Goal: Task Accomplishment & Management: Complete application form

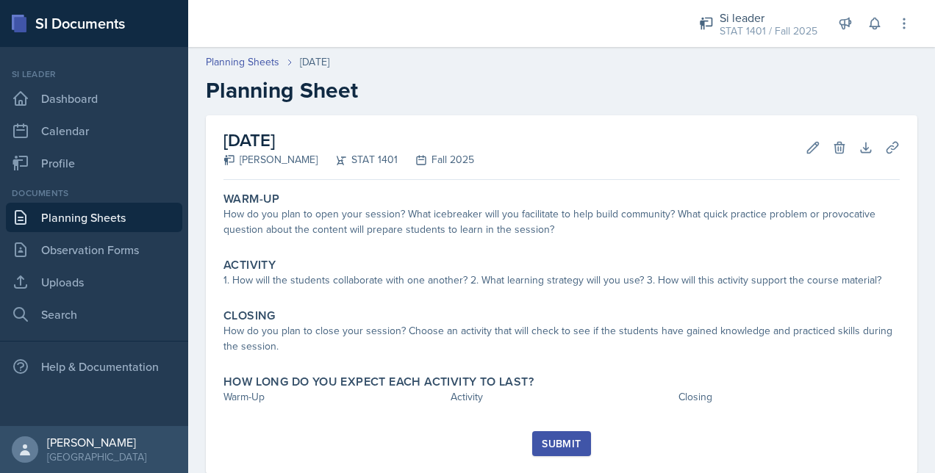
drag, startPoint x: 128, startPoint y: 217, endPoint x: 122, endPoint y: 228, distance: 11.8
click at [128, 217] on link "Planning Sheets" at bounding box center [94, 217] width 176 height 29
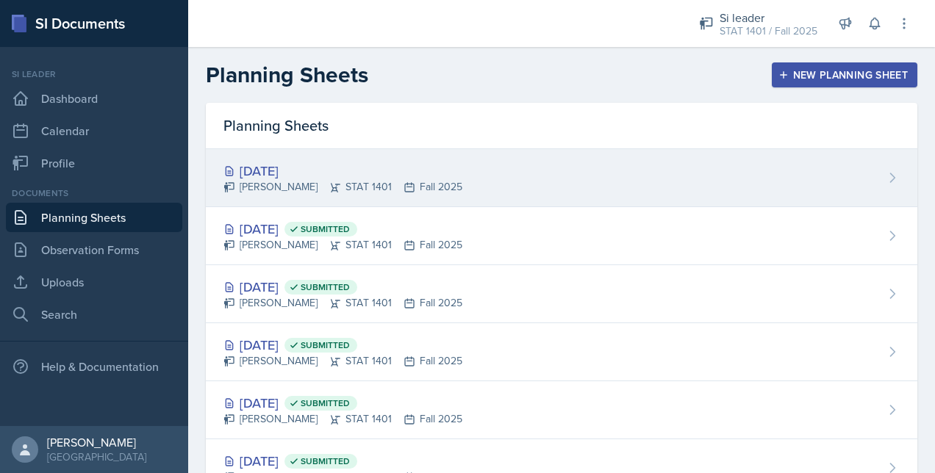
click at [371, 188] on div "[PERSON_NAME] STAT 1401 Fall 2025" at bounding box center [342, 186] width 239 height 15
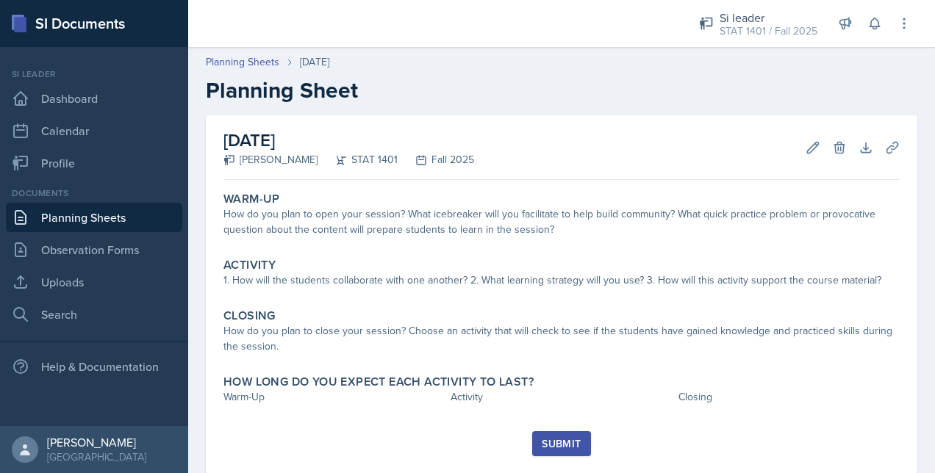
click at [331, 414] on div "Warm-Up How do you plan to open your session? What icebreaker will you facilita…" at bounding box center [561, 308] width 676 height 245
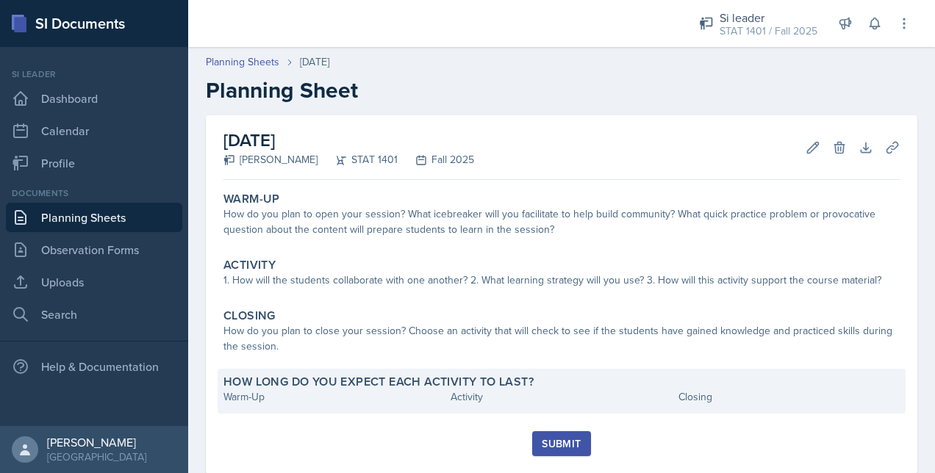
click at [319, 389] on div "Warm-Up" at bounding box center [333, 396] width 221 height 15
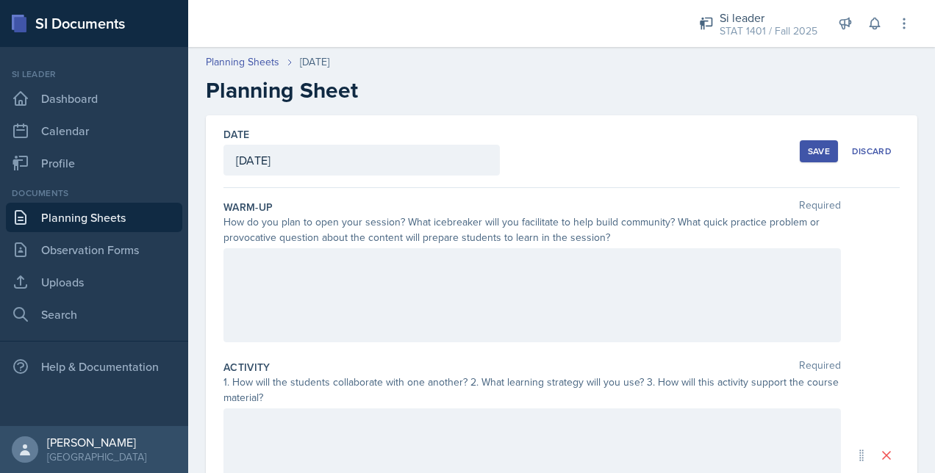
click at [337, 320] on div at bounding box center [531, 295] width 617 height 94
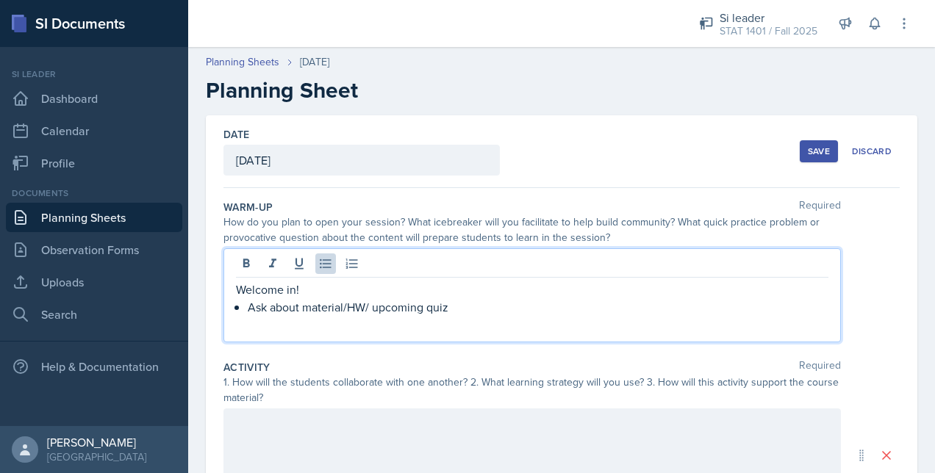
click at [511, 303] on p "Ask about material/HW/ upcoming quiz" at bounding box center [538, 307] width 580 height 18
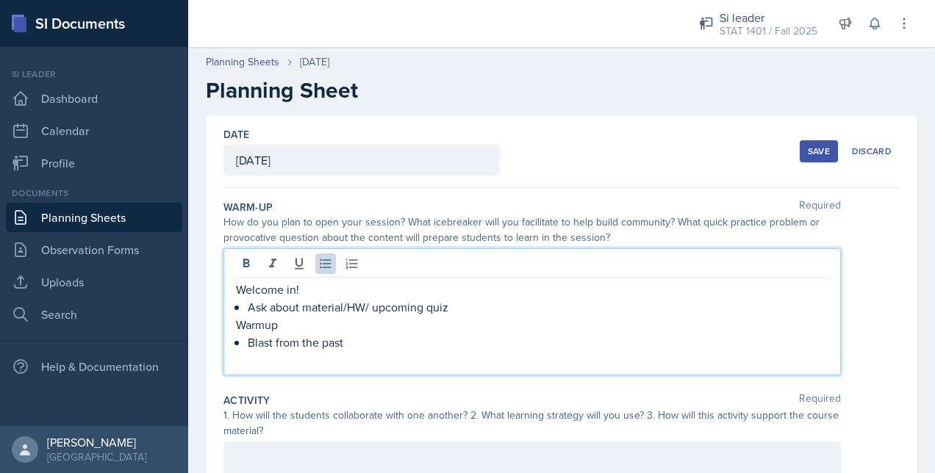
click at [442, 344] on p "Blast from the past" at bounding box center [538, 343] width 580 height 18
click at [684, 351] on p at bounding box center [538, 360] width 580 height 18
click at [303, 344] on p "Compare what we did with unit one and the stat function to what we are doing now" at bounding box center [538, 343] width 580 height 18
click at [556, 342] on p "Compare and Contrast what we did with unit one and the stat function to what we…" at bounding box center [538, 343] width 580 height 18
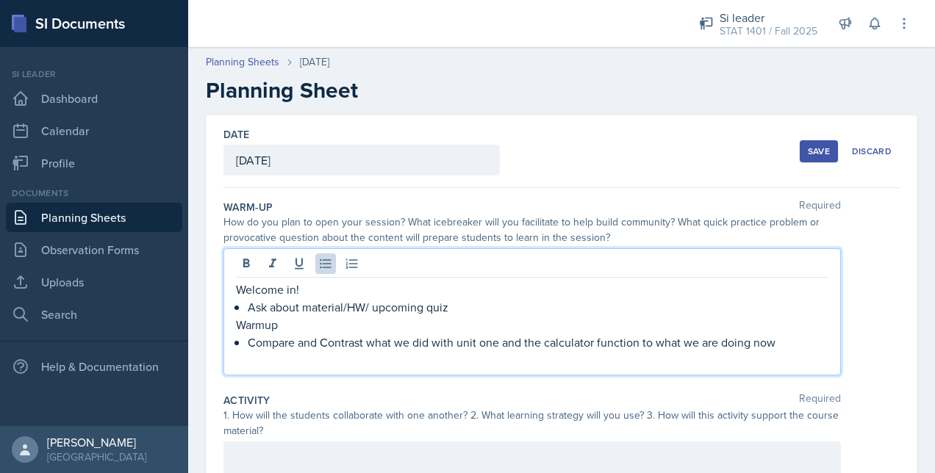
click at [611, 340] on p "Compare and Contrast what we did with unit one and the calculator function to w…" at bounding box center [538, 343] width 580 height 18
click at [528, 342] on p "Compare and Contrast what we did with unit one and the [DEMOGRAPHIC_DATA] what …" at bounding box center [538, 343] width 580 height 18
click at [800, 337] on p "Compare and Contrast what we did with unit one and data and the calculator to w…" at bounding box center [538, 343] width 580 height 18
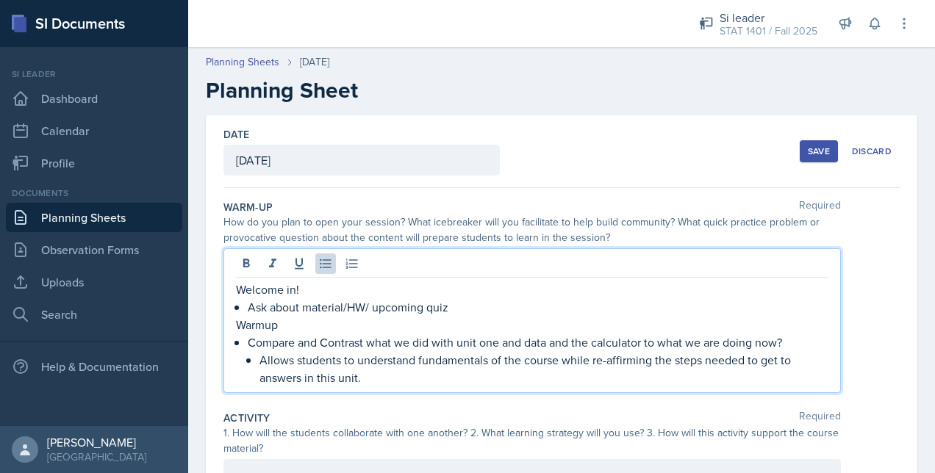
click at [578, 416] on div "Activity Required" at bounding box center [561, 418] width 676 height 15
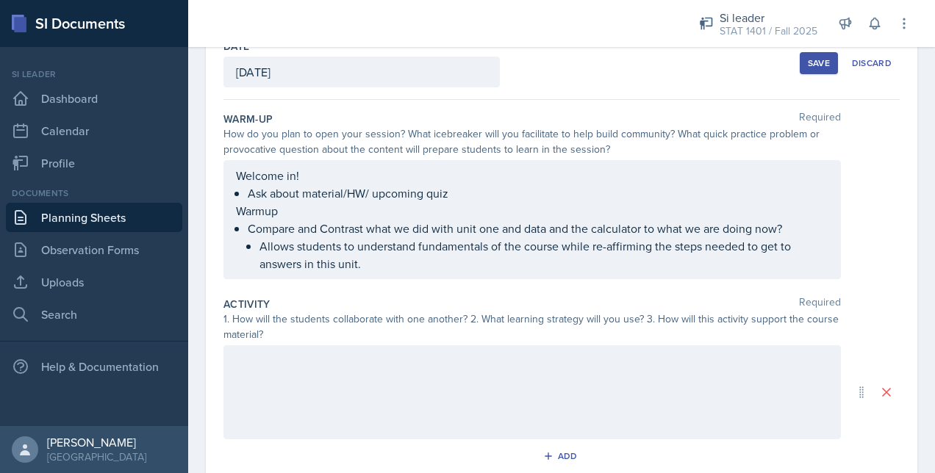
click at [560, 406] on div at bounding box center [531, 392] width 617 height 94
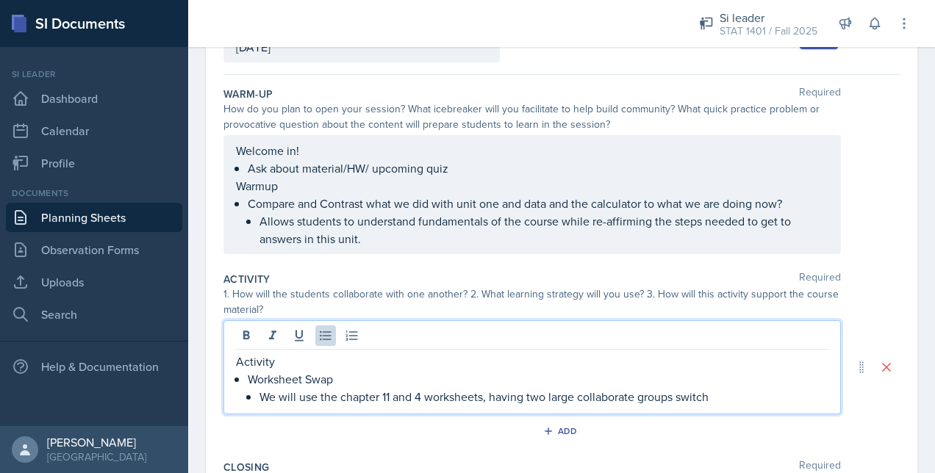
click at [772, 396] on p "We will use the chapter 11 and 4 worksheets, having two large collaborate group…" at bounding box center [543, 397] width 569 height 18
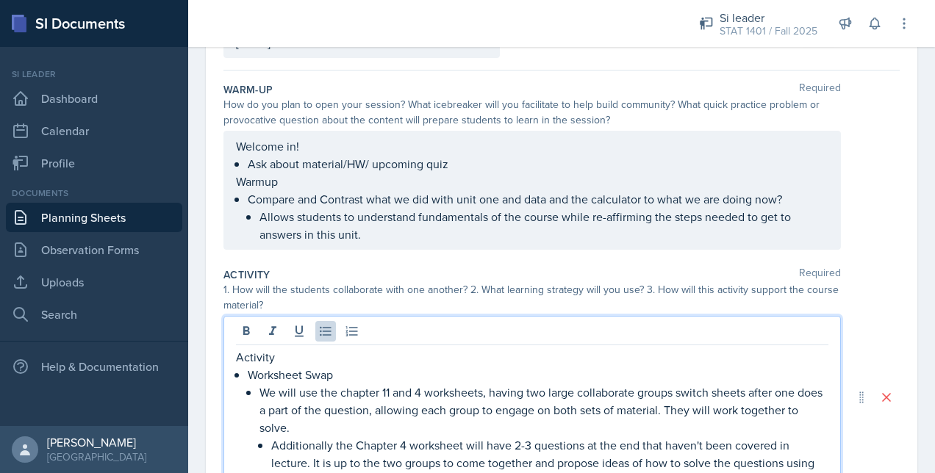
scroll to position [135, 0]
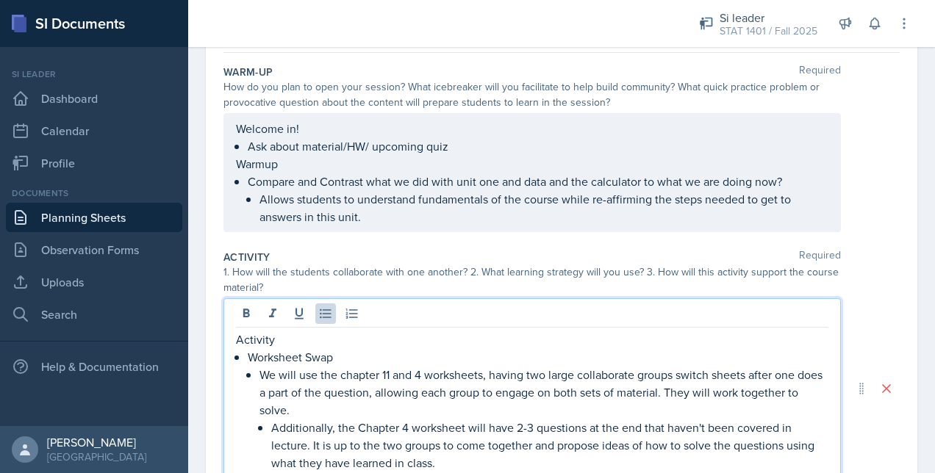
click at [530, 423] on p "Additionally, the Chapter 4 worksheet will have 2-3 questions at the end that h…" at bounding box center [549, 445] width 557 height 53
click at [528, 428] on p "Additionally, the Chapter 4 worksheet will have 2 questions at the end that hav…" at bounding box center [549, 445] width 557 height 53
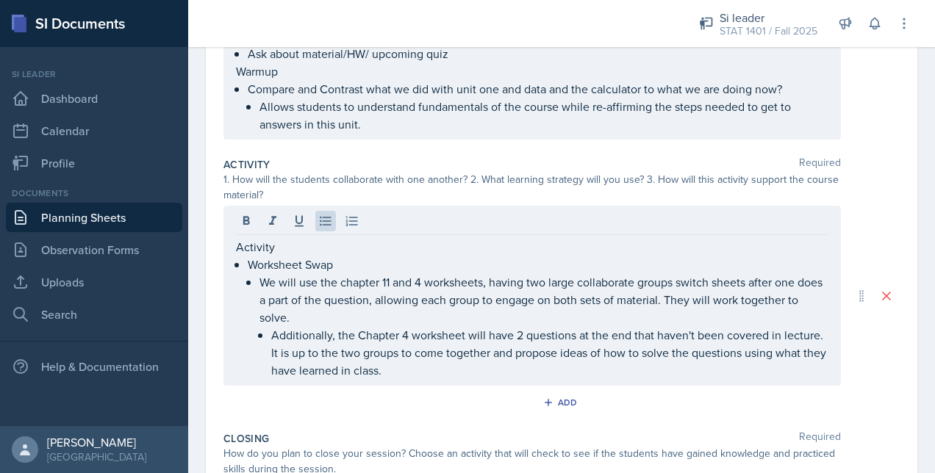
scroll to position [229, 0]
click at [539, 370] on p "Additionally, the Chapter 4 worksheet will have 2 questions at the end that hav…" at bounding box center [549, 351] width 557 height 53
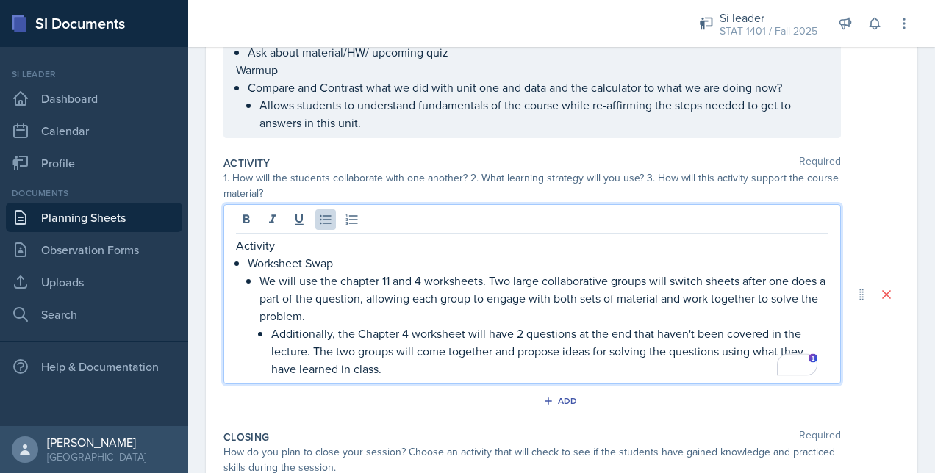
click at [455, 359] on p "Additionally, the Chapter 4 worksheet will have 2 questions at the end that hav…" at bounding box center [549, 351] width 557 height 53
click at [877, 190] on div "1. How will the students collaborate with one another? 2. What learning strateg…" at bounding box center [561, 185] width 676 height 31
click at [419, 340] on p "Additionally, the Chapter 4 worksheet will have 2 questions at the end that hav…" at bounding box center [549, 351] width 557 height 53
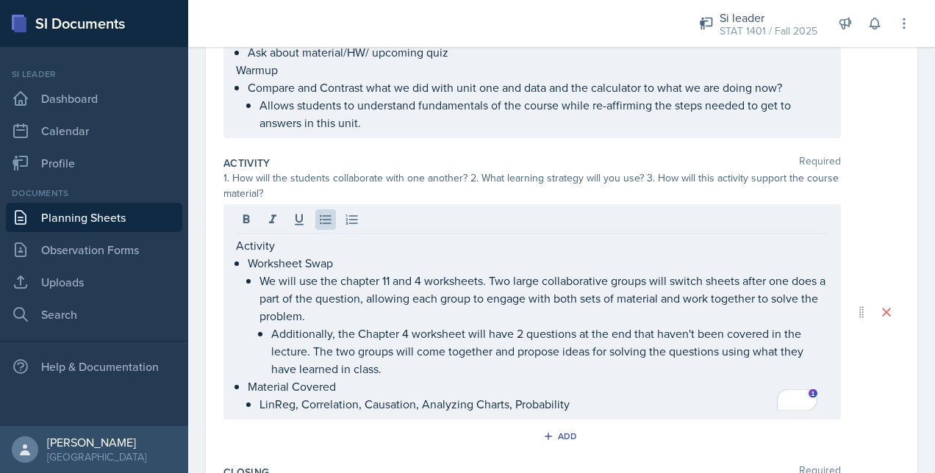
click at [858, 187] on div "1. How will the students collaborate with one another? 2. What learning strateg…" at bounding box center [561, 185] width 676 height 31
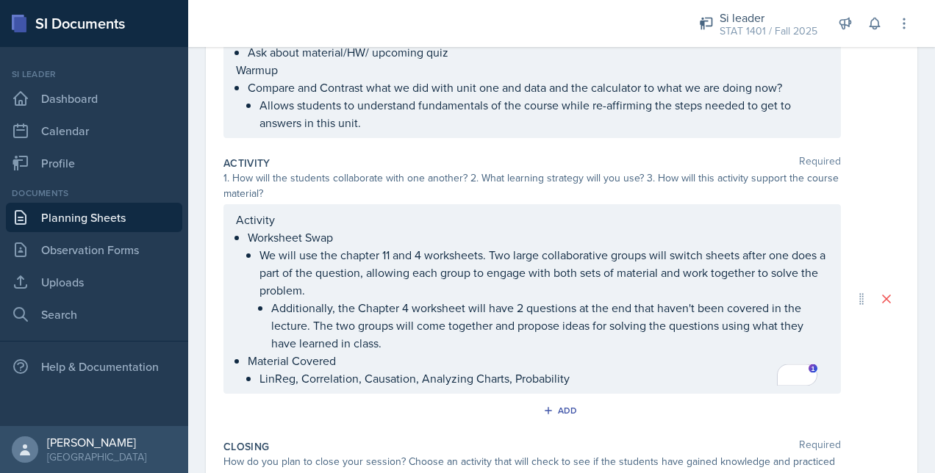
scroll to position [259, 0]
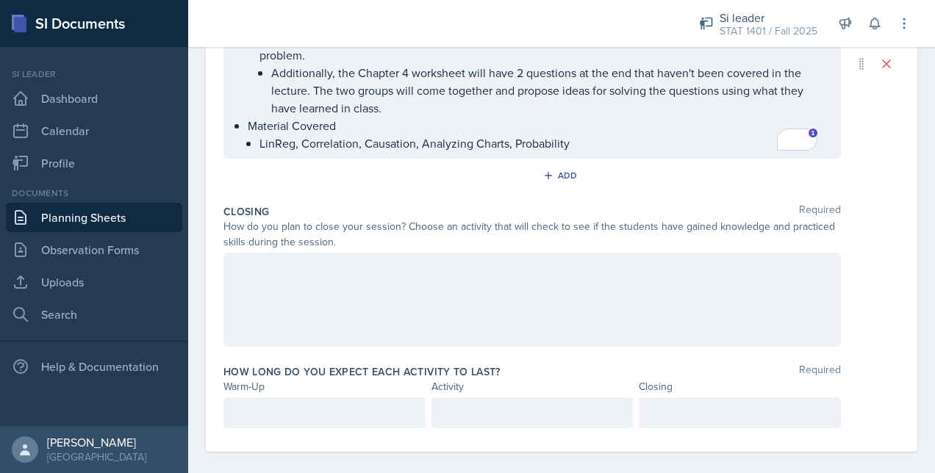
click at [359, 274] on div at bounding box center [531, 300] width 617 height 94
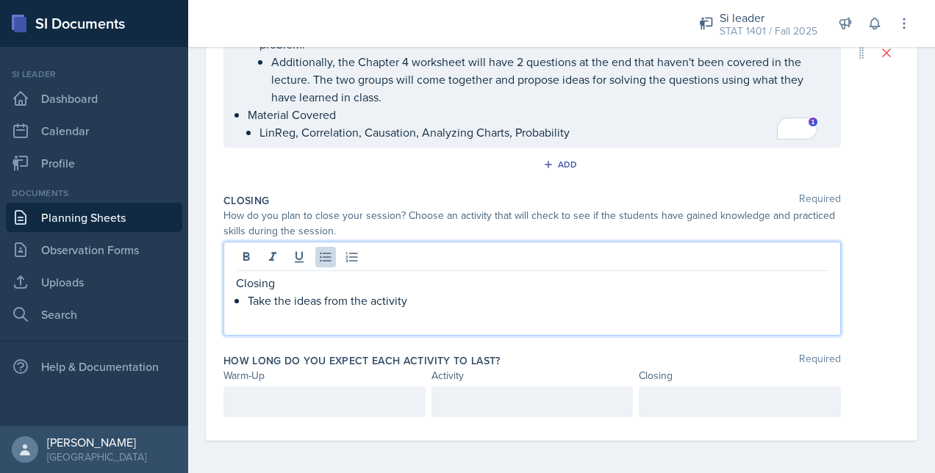
click at [386, 297] on p "Take the ideas from the activity" at bounding box center [538, 301] width 580 height 18
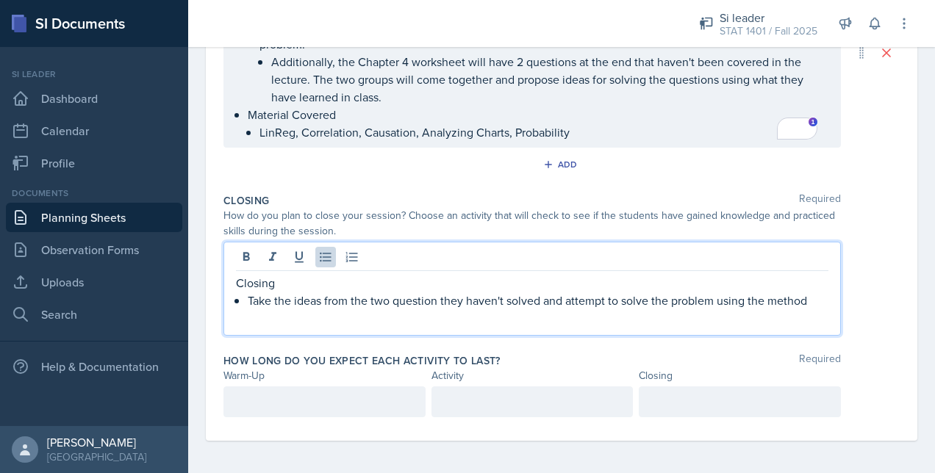
click at [563, 299] on p "Take the ideas from the two question they haven't solved and attempt to solve t…" at bounding box center [538, 301] width 580 height 18
click at [821, 303] on div "Closing Take the ideas from the two question they haven't solved, and I attempt…" at bounding box center [531, 289] width 617 height 94
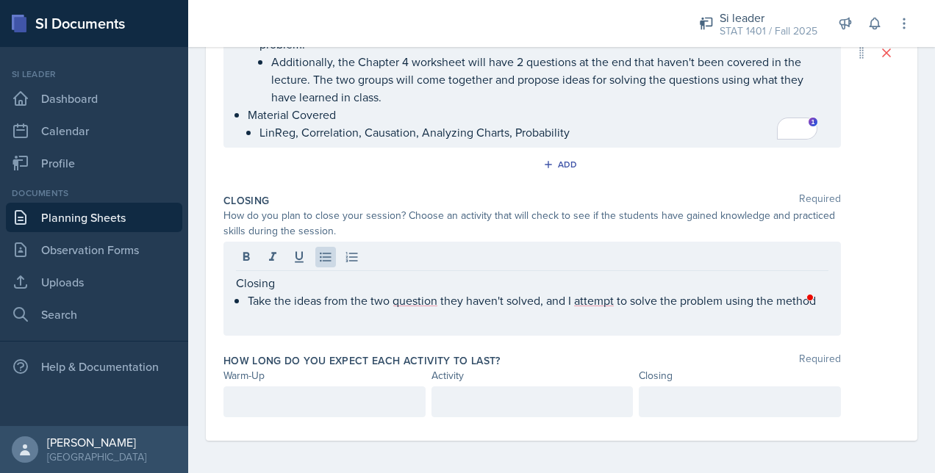
click at [820, 295] on div "Closing Take the ideas from the two question they haven't solved, and I attempt…" at bounding box center [531, 289] width 617 height 94
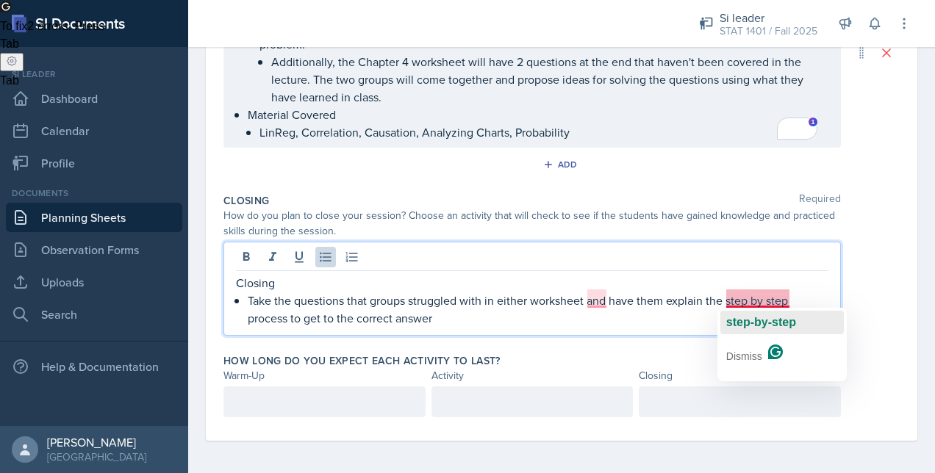
click at [769, 317] on span "step-by-step" at bounding box center [761, 322] width 70 height 12
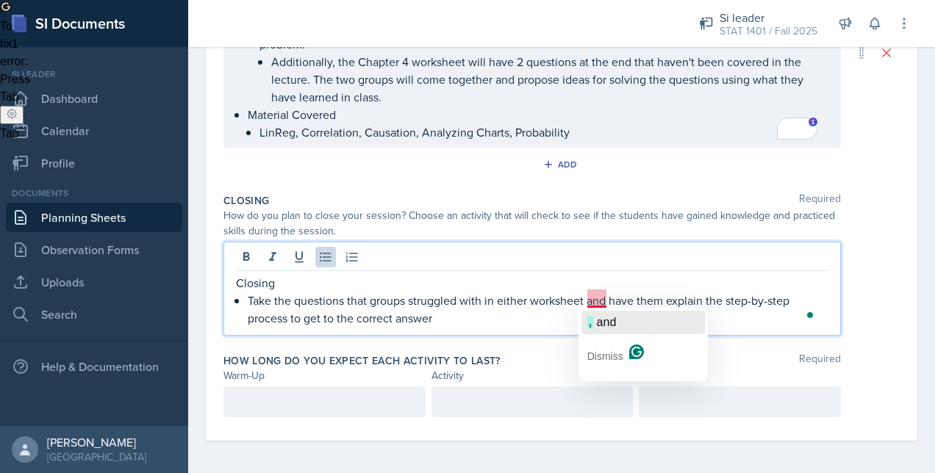
click at [607, 318] on span "and" at bounding box center [607, 322] width 20 height 12
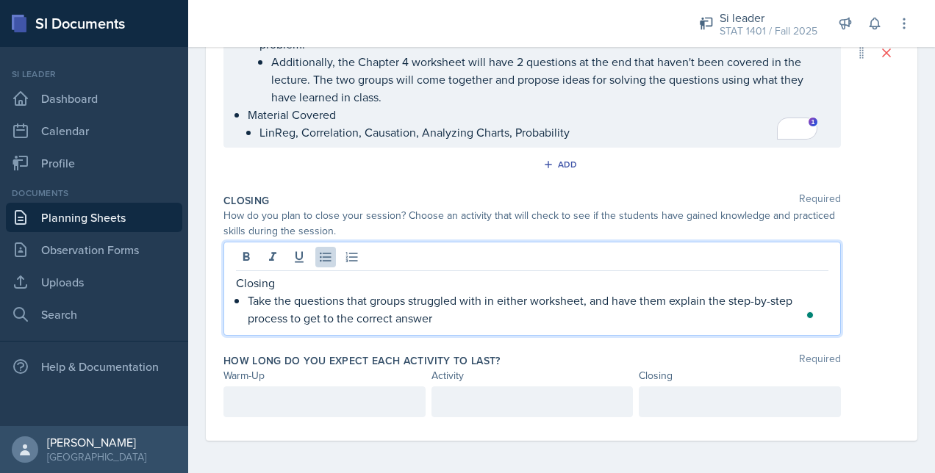
click at [583, 313] on p "Take the questions that groups struggled with in either worksheet, and have the…" at bounding box center [538, 309] width 580 height 35
click at [644, 297] on p "Take the questions that groups struggled with in either worksheet, and have the…" at bounding box center [538, 309] width 580 height 35
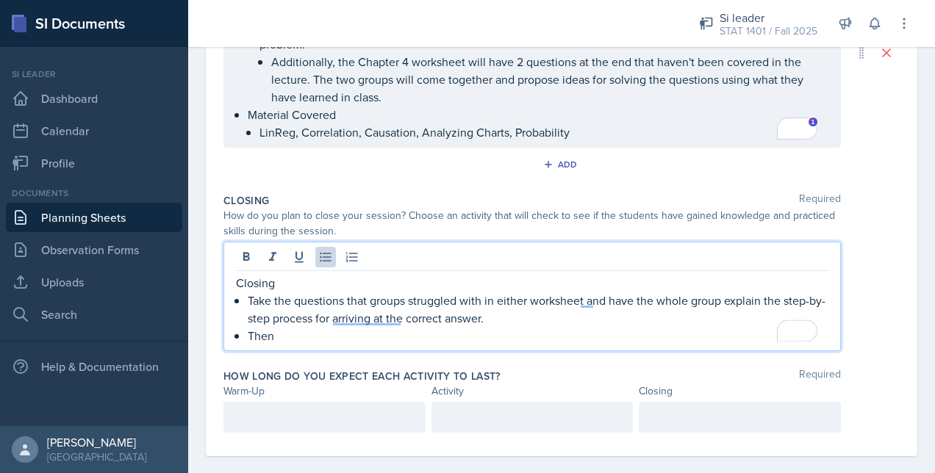
click at [322, 346] on div "Closing Take the questions that groups struggled with in either worksheet and h…" at bounding box center [531, 296] width 617 height 109
click at [323, 342] on div "Closing Take the questions that groups struggled with in either worksheet and h…" at bounding box center [531, 296] width 617 height 109
click at [346, 338] on p "Then" at bounding box center [538, 336] width 580 height 18
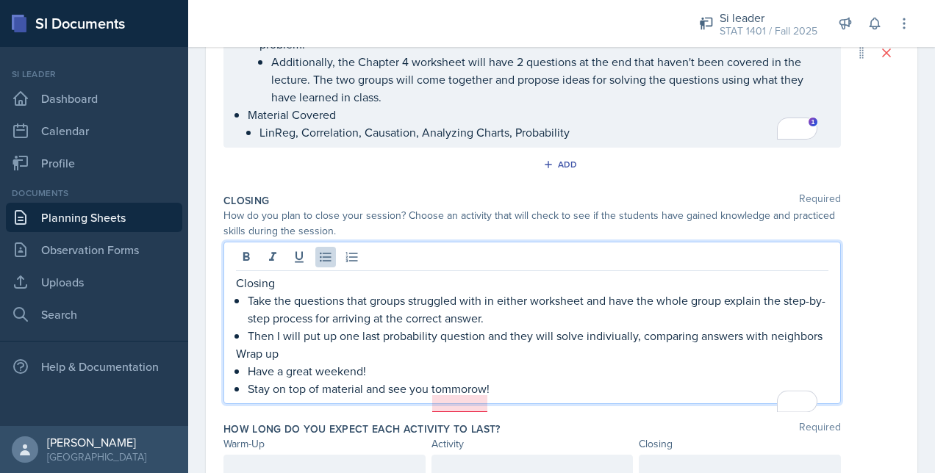
click at [453, 397] on p "Stay on top of material and see you tommorow!" at bounding box center [538, 389] width 580 height 18
click at [891, 301] on div "Date [DATE] [DATE] 31 1 2 3 4 5 6 7 8 9 10 11 12 13 14 15 16 17 18 19 20 21 22 …" at bounding box center [561, 74] width 711 height 869
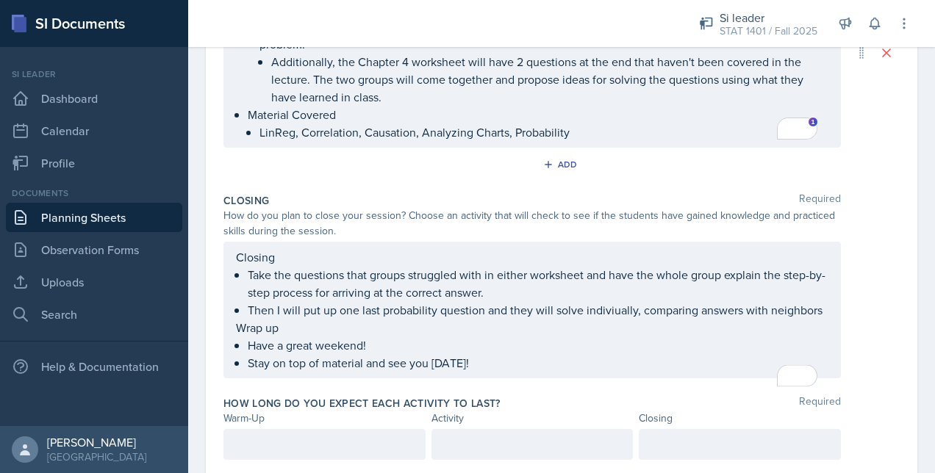
scroll to position [505, 0]
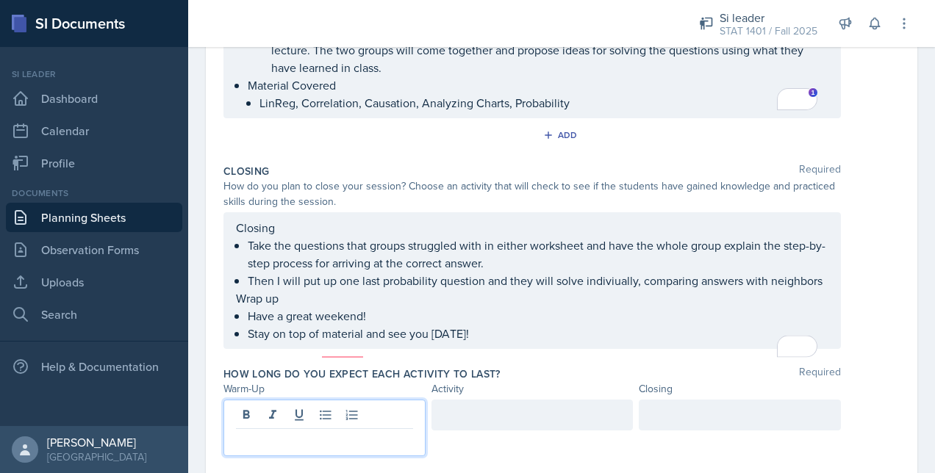
click at [337, 423] on div at bounding box center [324, 428] width 202 height 57
click at [674, 420] on div at bounding box center [739, 415] width 202 height 31
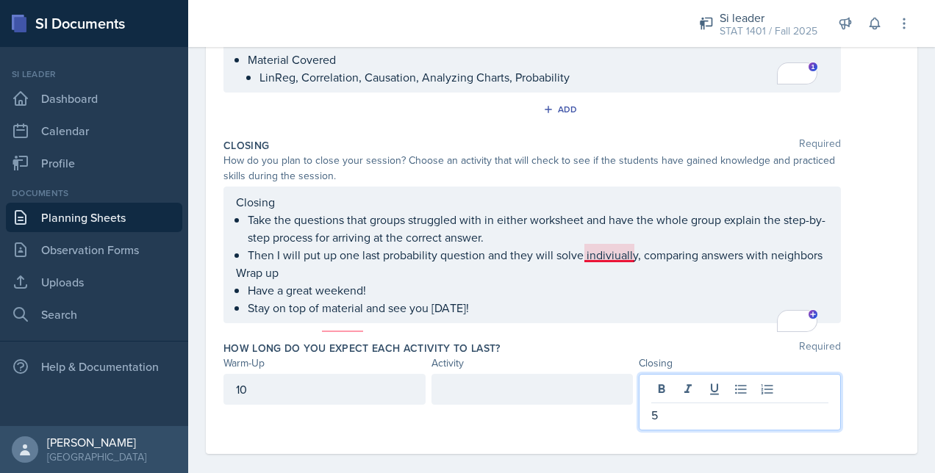
scroll to position [555, 0]
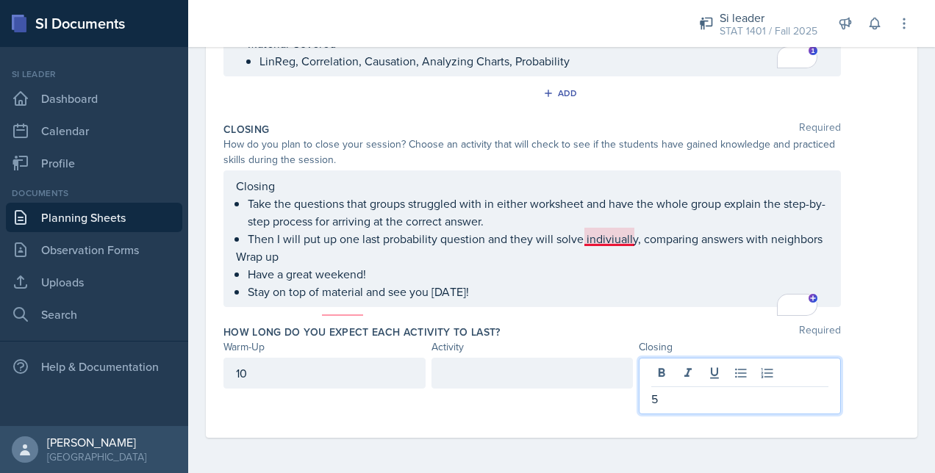
click at [613, 248] on p "Then I will put up one last probability question and they will solve indiviuall…" at bounding box center [538, 239] width 580 height 18
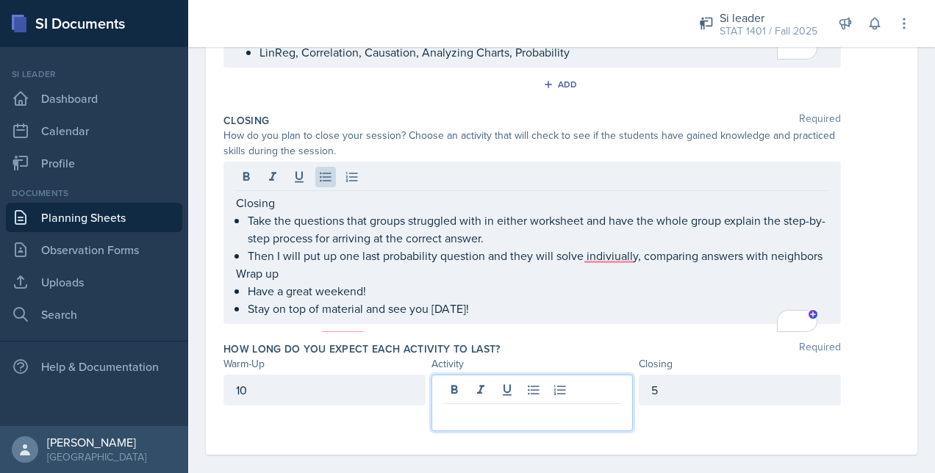
click at [474, 395] on div at bounding box center [532, 403] width 202 height 57
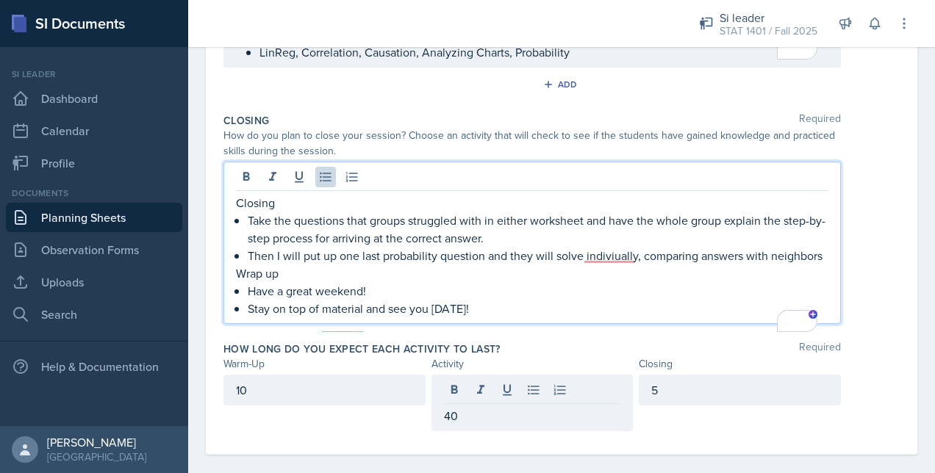
click at [610, 248] on p "Then I will put up one last probability question and they will solve indiviuall…" at bounding box center [538, 256] width 580 height 18
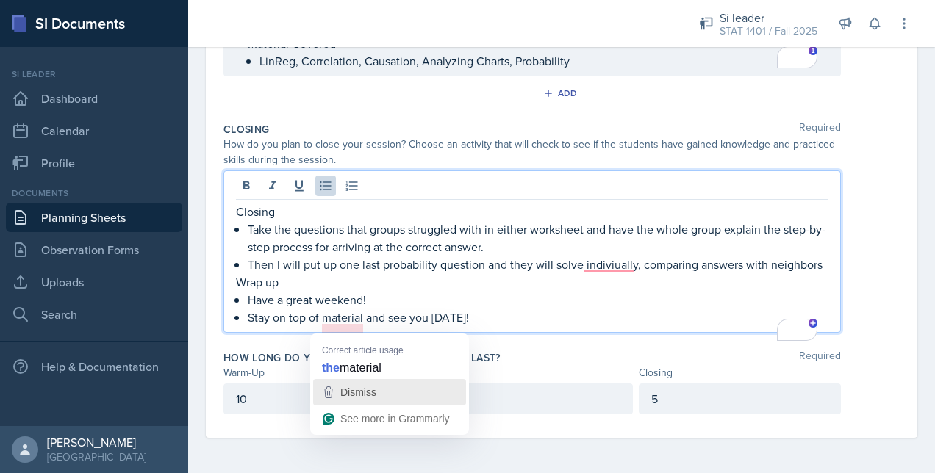
click at [370, 382] on div "Dismiss" at bounding box center [356, 392] width 39 height 22
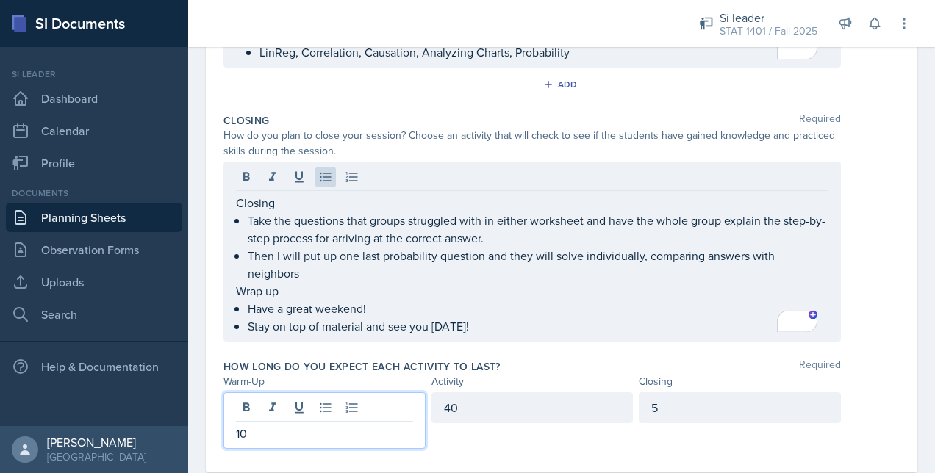
click at [282, 397] on div "10" at bounding box center [324, 420] width 202 height 57
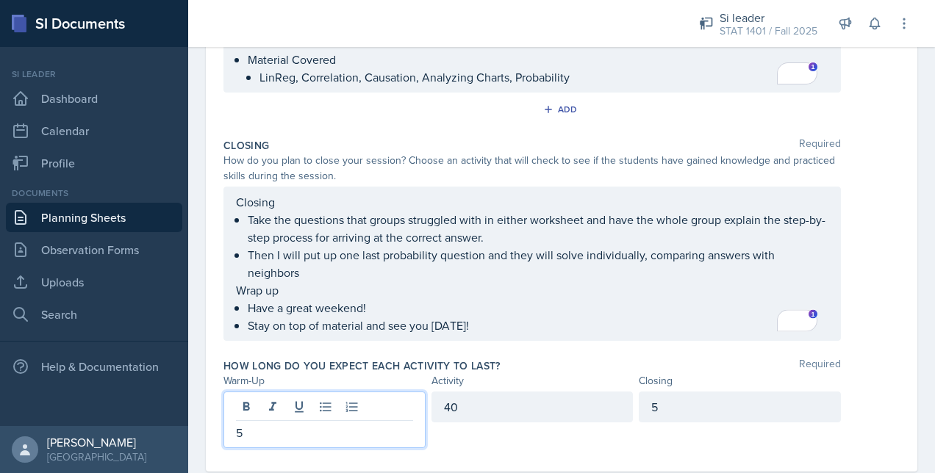
click at [670, 397] on div "5" at bounding box center [739, 407] width 202 height 31
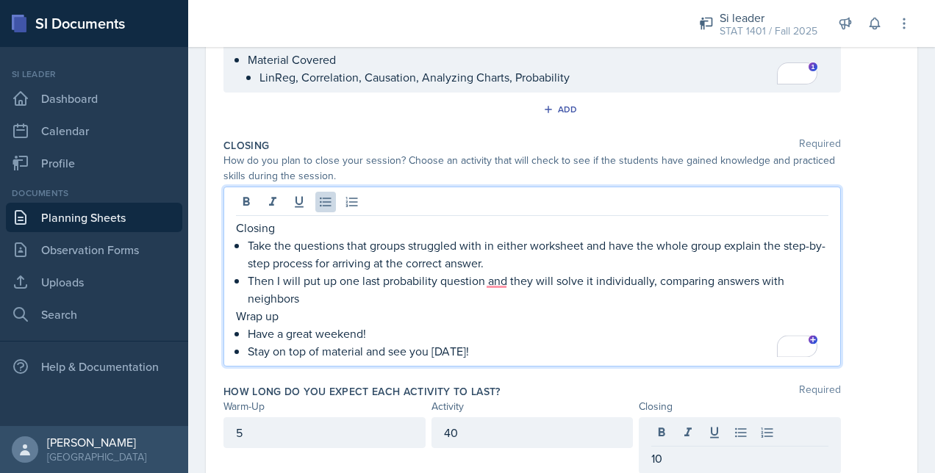
scroll to position [555, 0]
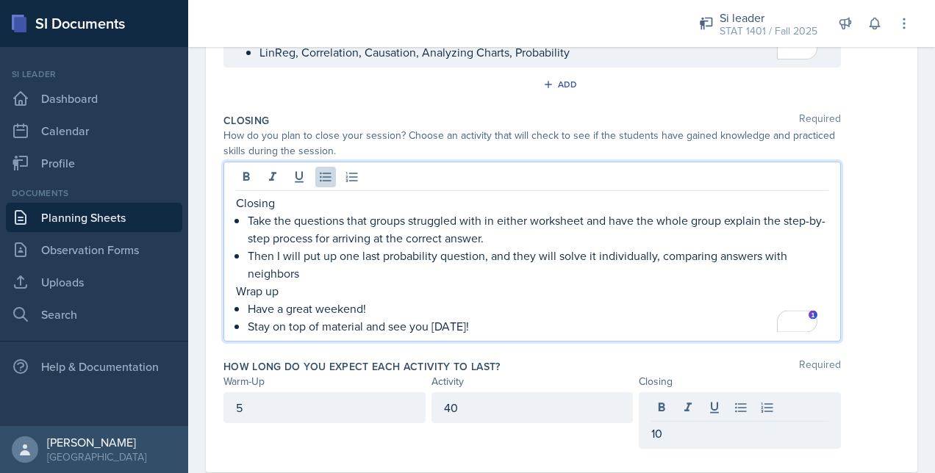
click at [293, 411] on div "5" at bounding box center [324, 407] width 202 height 31
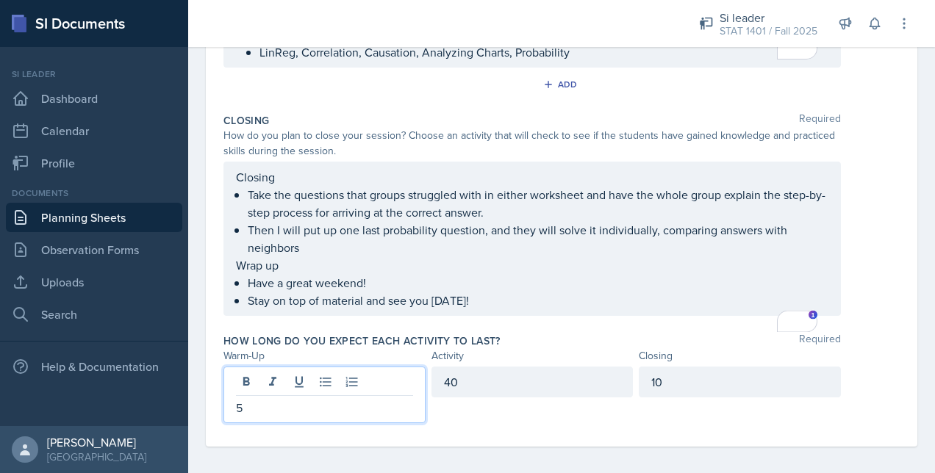
scroll to position [530, 0]
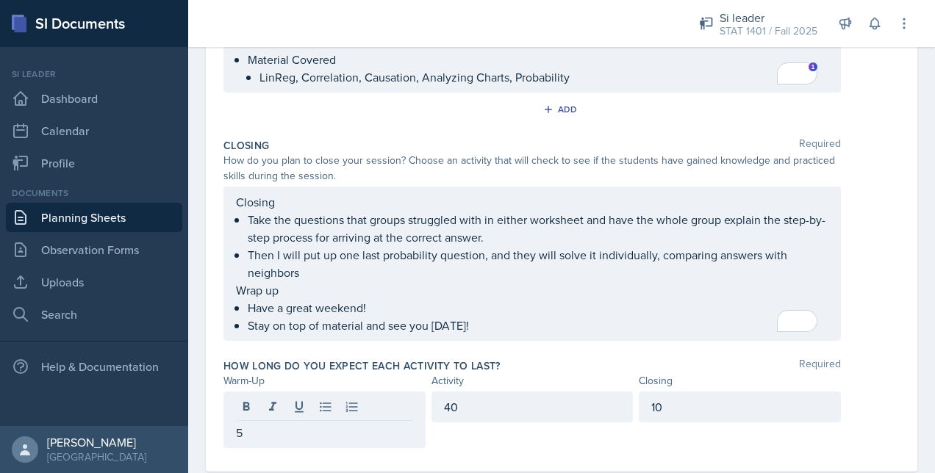
click at [850, 258] on div "Closing Take the questions that groups struggled with in either worksheet and h…" at bounding box center [561, 264] width 676 height 154
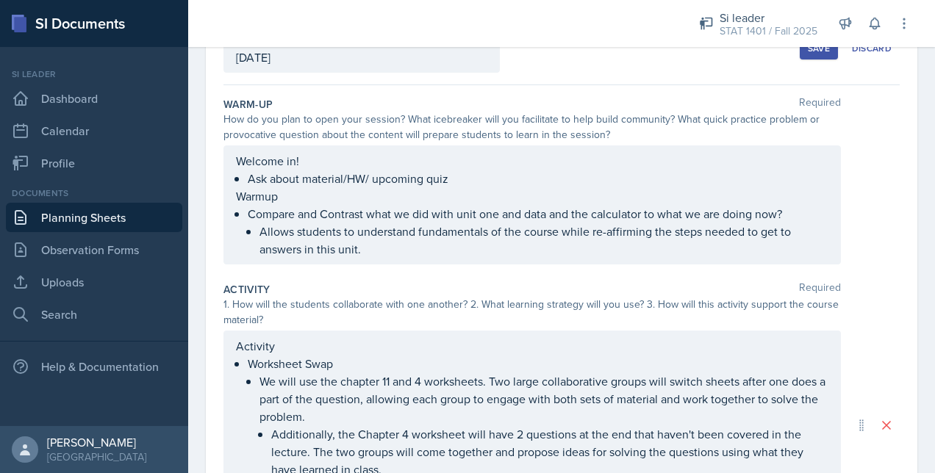
scroll to position [0, 0]
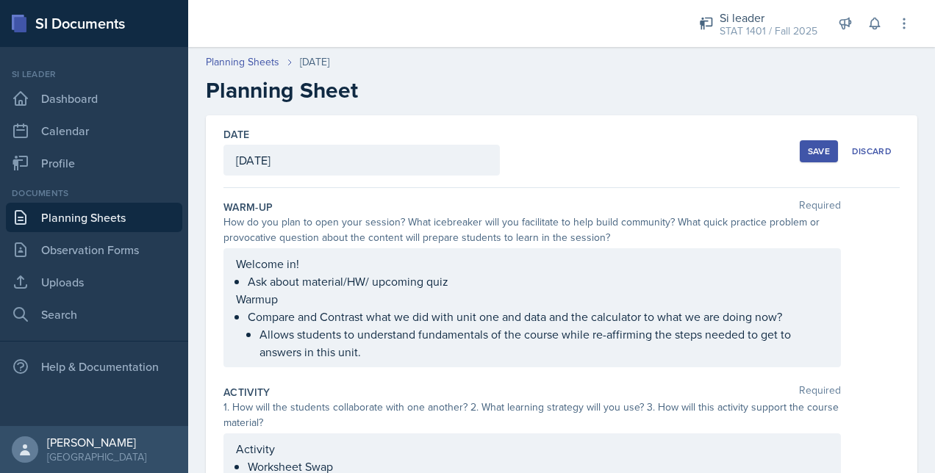
click at [807, 148] on div "Save" at bounding box center [818, 151] width 22 height 12
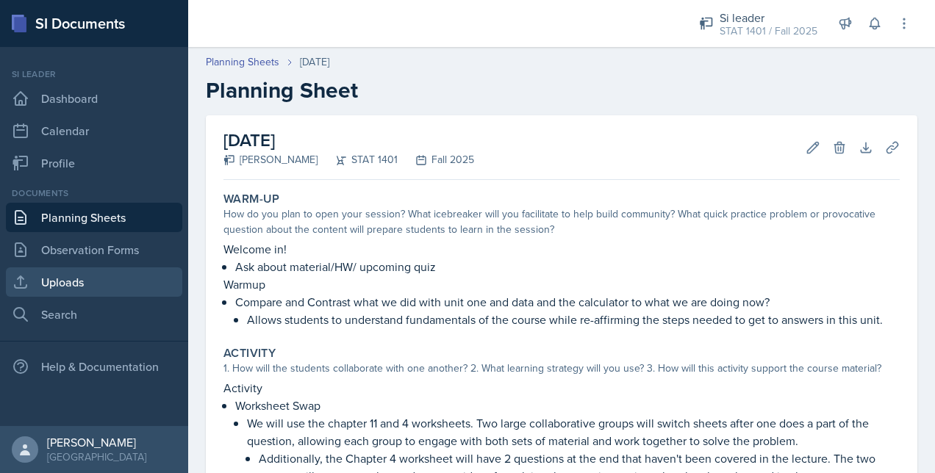
click at [82, 278] on link "Uploads" at bounding box center [94, 281] width 176 height 29
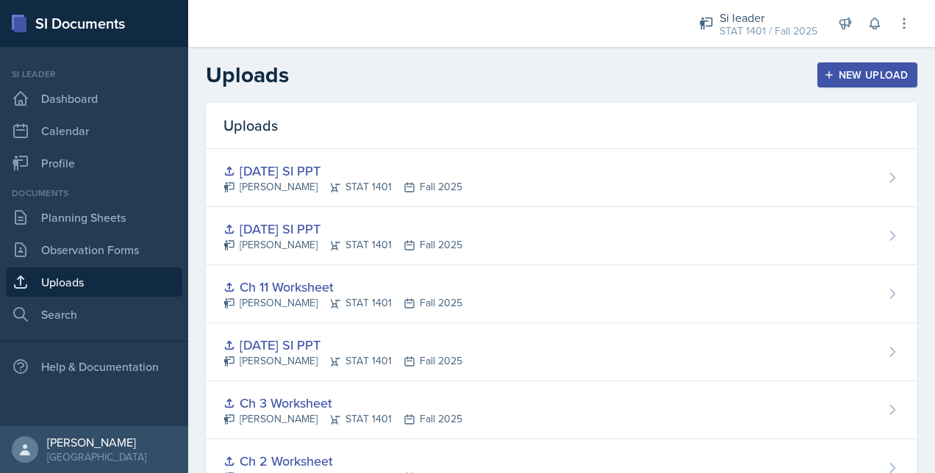
click at [848, 73] on div "New Upload" at bounding box center [868, 75] width 82 height 12
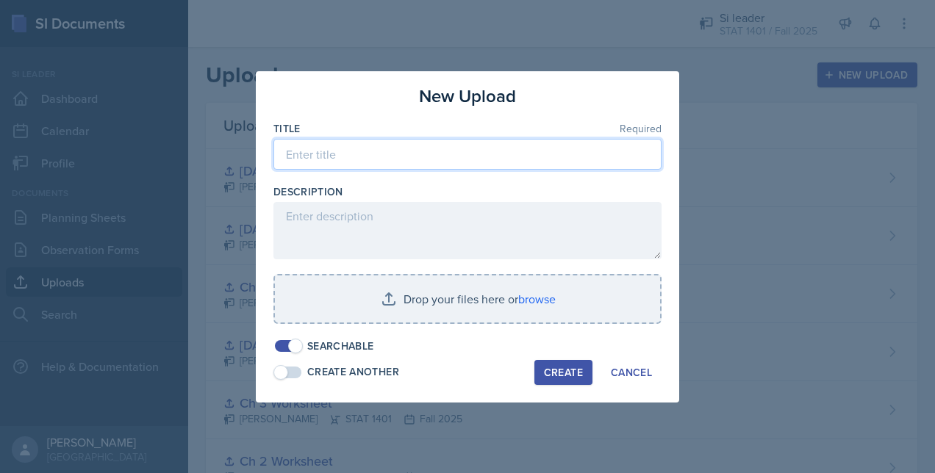
click at [379, 144] on input at bounding box center [467, 154] width 388 height 31
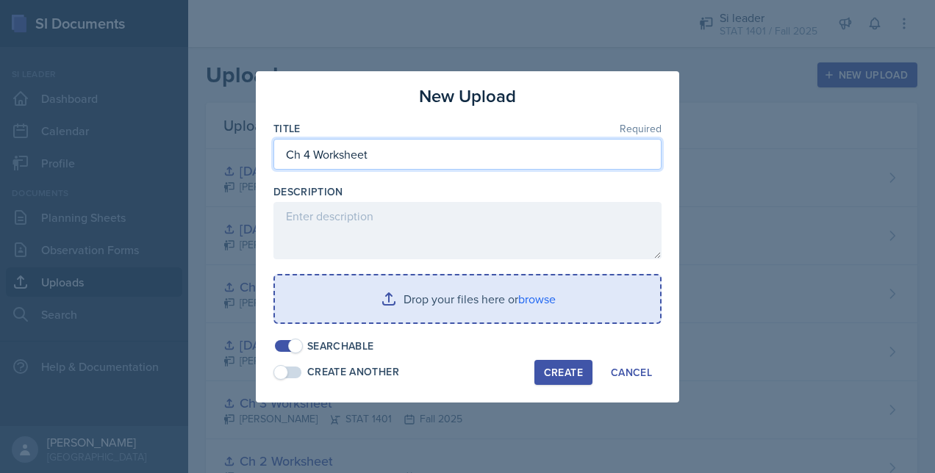
type input "Ch 4 Worksheet"
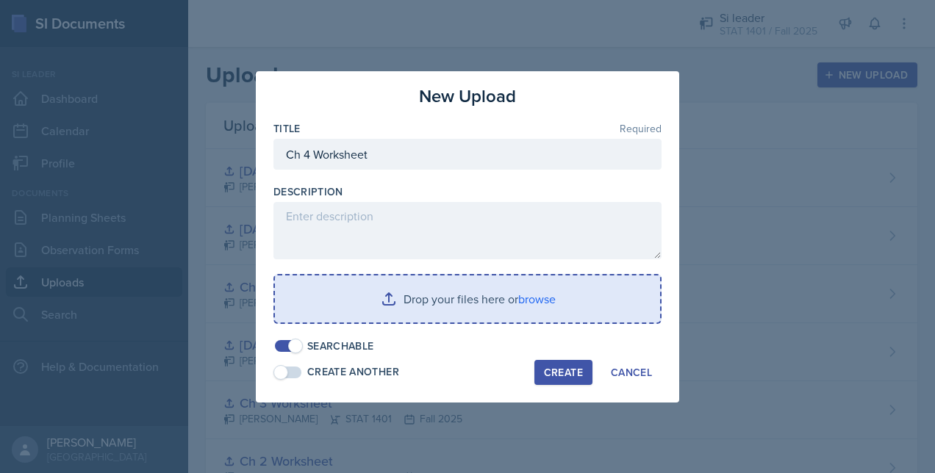
click at [497, 288] on input "file" at bounding box center [467, 299] width 385 height 47
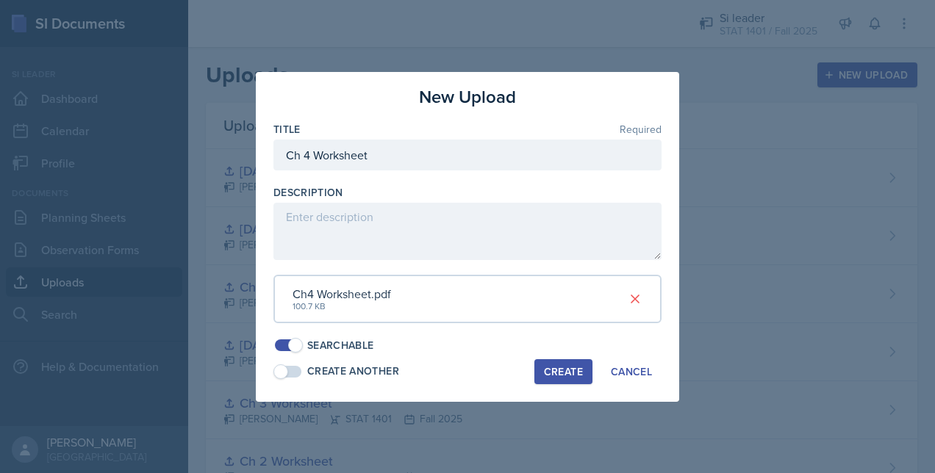
click at [558, 366] on div "Create" at bounding box center [563, 372] width 39 height 12
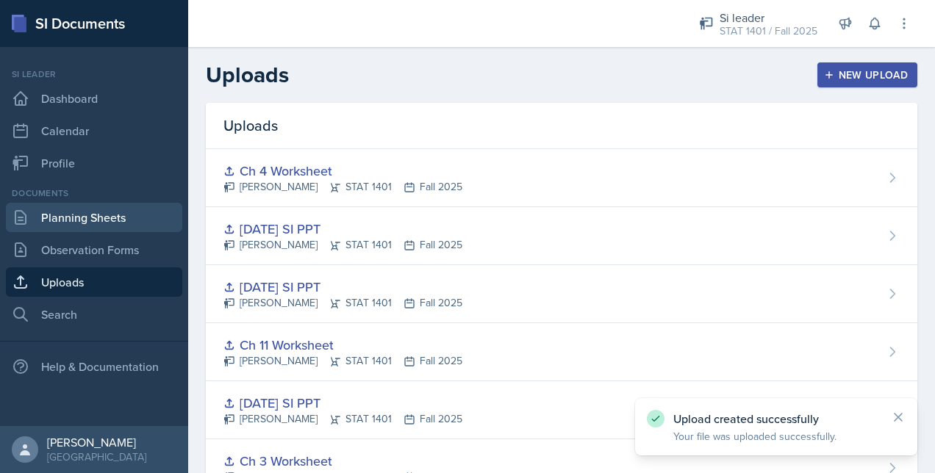
click at [109, 223] on link "Planning Sheets" at bounding box center [94, 217] width 176 height 29
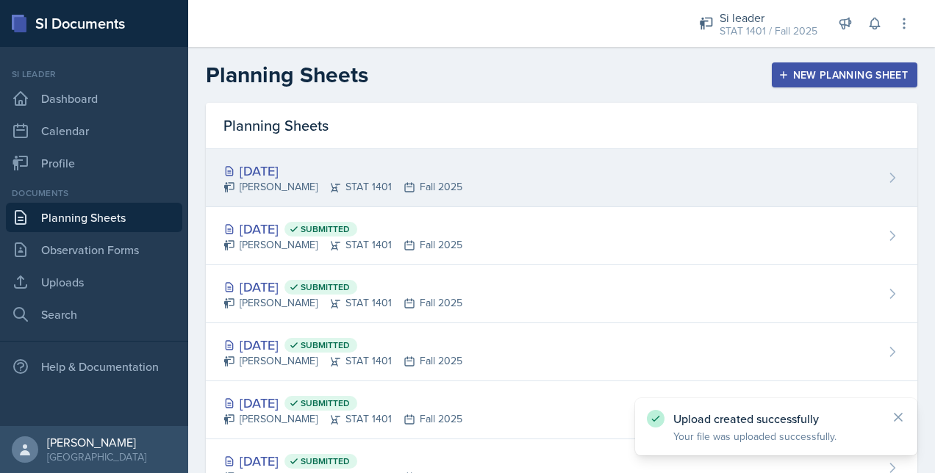
click at [637, 176] on div "[DATE] [PERSON_NAME] STAT 1401 Fall 2025" at bounding box center [561, 178] width 711 height 58
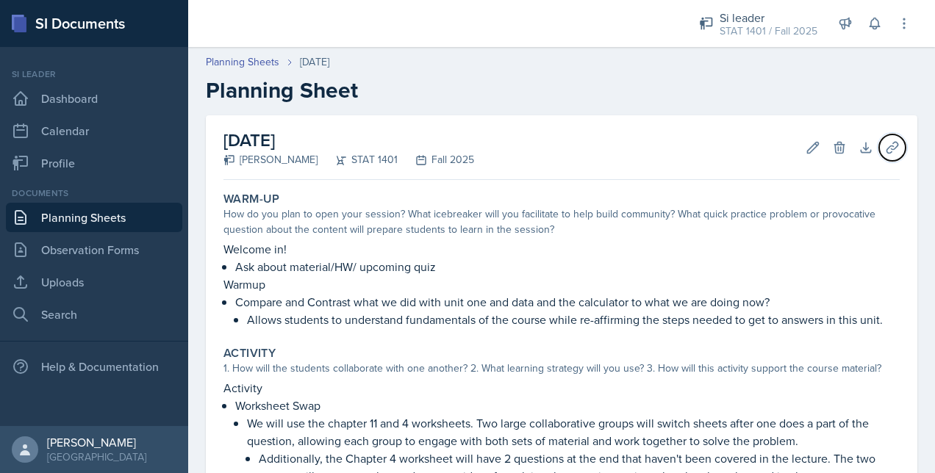
click at [879, 160] on button "Uploads" at bounding box center [892, 147] width 26 height 26
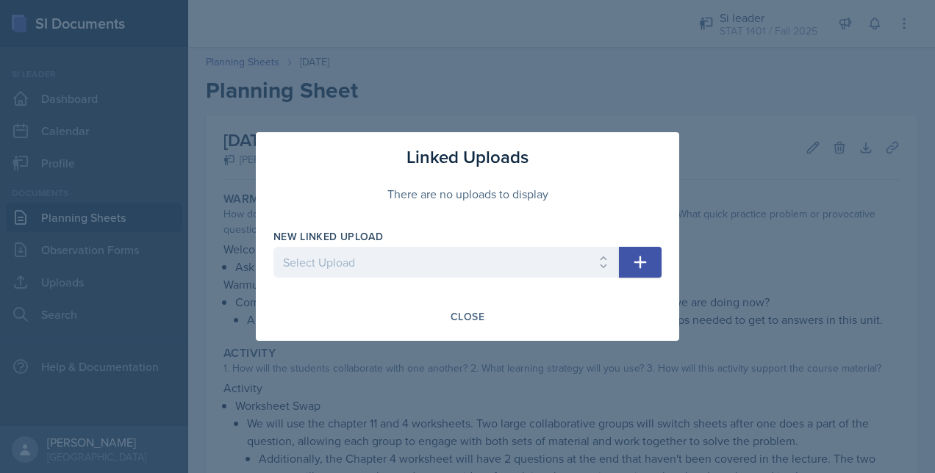
click at [569, 242] on div "New Linked Upload" at bounding box center [445, 236] width 345 height 15
click at [539, 251] on select "Select Upload 8/26/25 SI PPT 8/28/25 SI PPT Chapter Summary Slides Ch 1 Workshe…" at bounding box center [445, 262] width 345 height 31
select select "62207cc2-1292-4502-9706-68a7ede6550c"
click at [273, 247] on select "Select Upload 8/26/25 SI PPT 8/28/25 SI PPT Chapter Summary Slides Ch 1 Workshe…" at bounding box center [445, 262] width 345 height 31
click at [647, 265] on icon "button" at bounding box center [640, 262] width 18 height 18
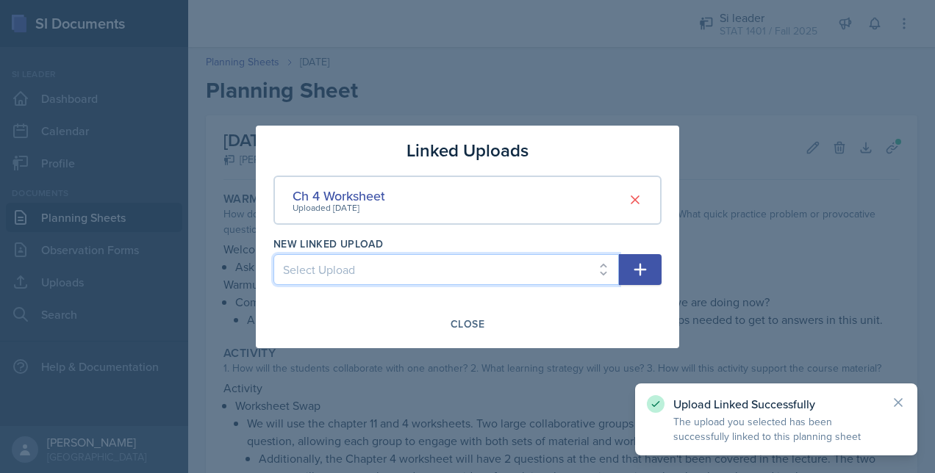
click at [449, 275] on select "Select Upload 8/26/25 SI PPT 8/28/25 SI PPT Chapter Summary Slides Ch 1 Workshe…" at bounding box center [445, 269] width 345 height 31
select select "5337f1f8-e6c8-49f9-bd55-09d087fd5e6a"
click at [273, 254] on select "Select Upload 8/26/25 SI PPT 8/28/25 SI PPT Chapter Summary Slides Ch 1 Workshe…" at bounding box center [445, 269] width 345 height 31
click at [647, 268] on icon "button" at bounding box center [640, 270] width 18 height 18
select select
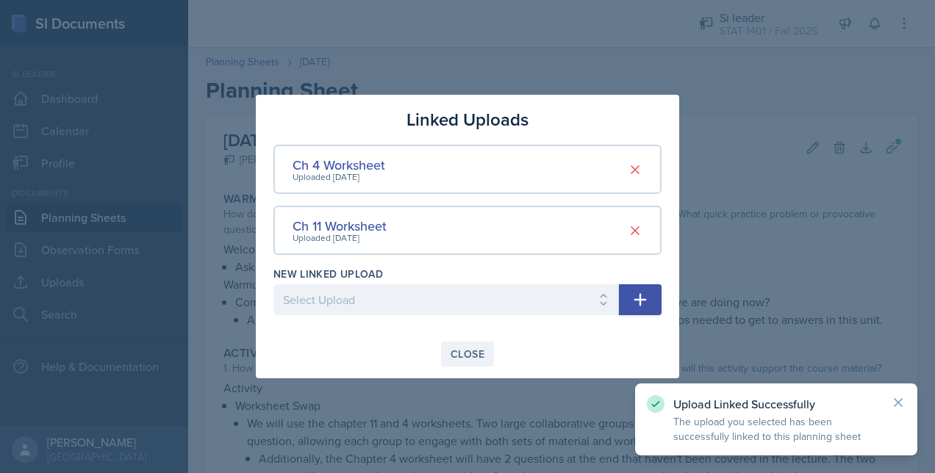
click at [469, 348] on div "Close" at bounding box center [467, 354] width 34 height 12
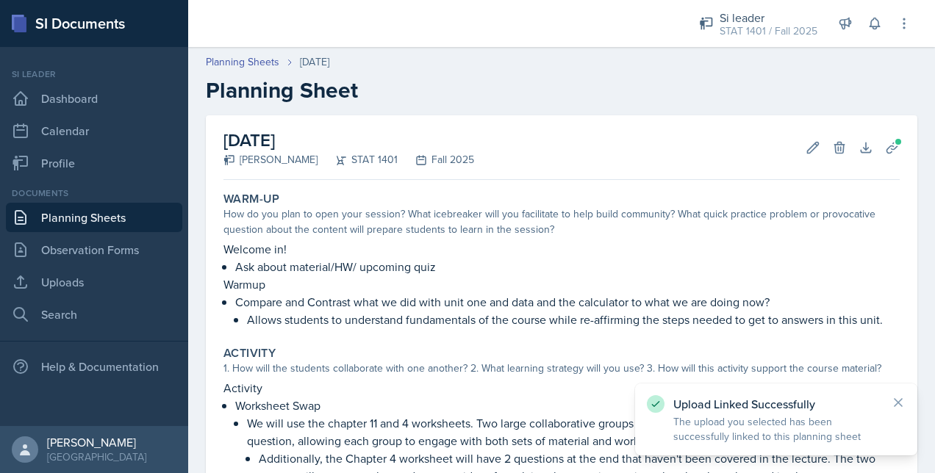
scroll to position [406, 0]
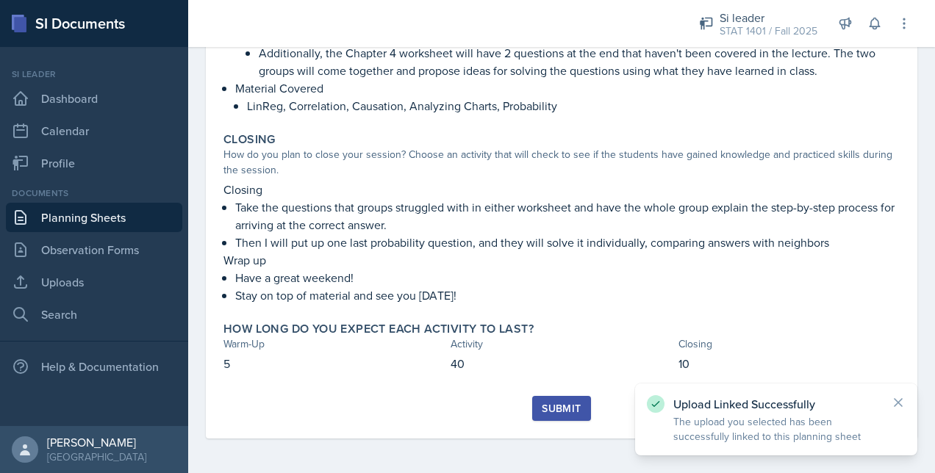
click at [542, 406] on div "Submit" at bounding box center [561, 409] width 39 height 12
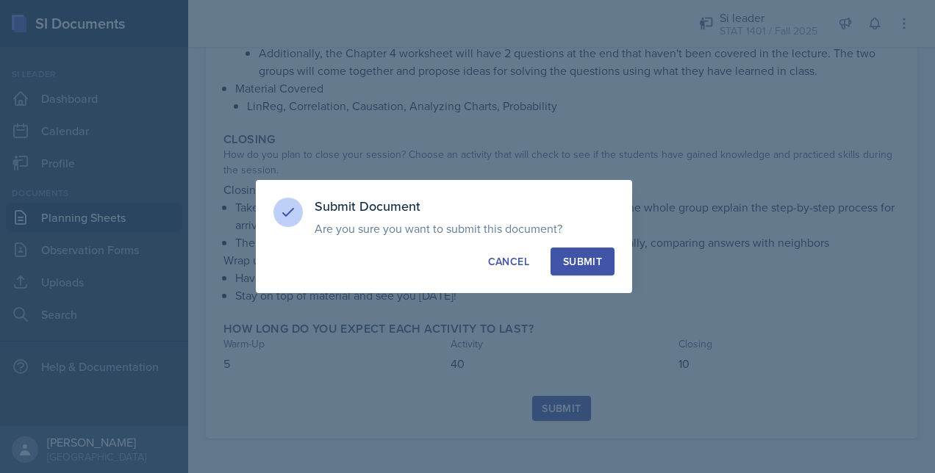
click at [575, 265] on div "Submit" at bounding box center [582, 261] width 39 height 15
